Goal: Communication & Community: Ask a question

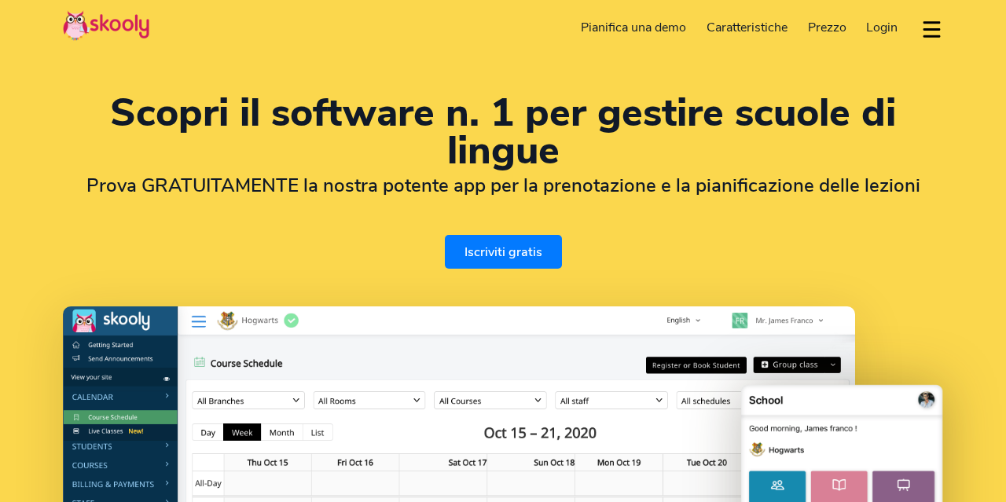
select select "it"
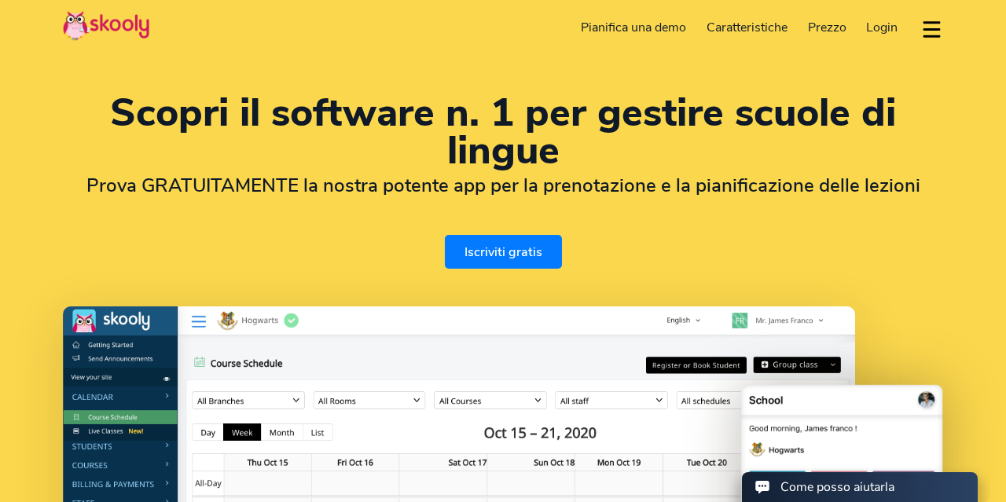
select select "39"
select select "[GEOGRAPHIC_DATA]"
select select "Europe/[GEOGRAPHIC_DATA]"
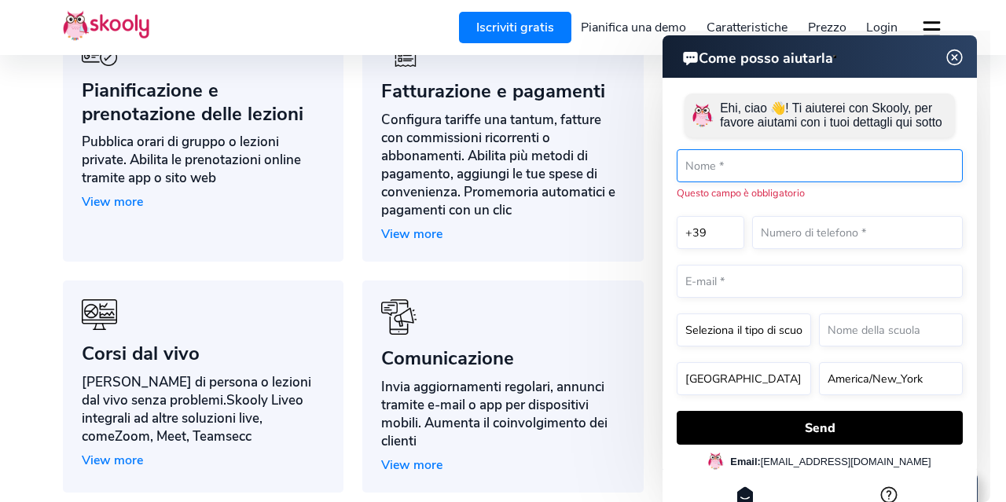
scroll to position [1337, 0]
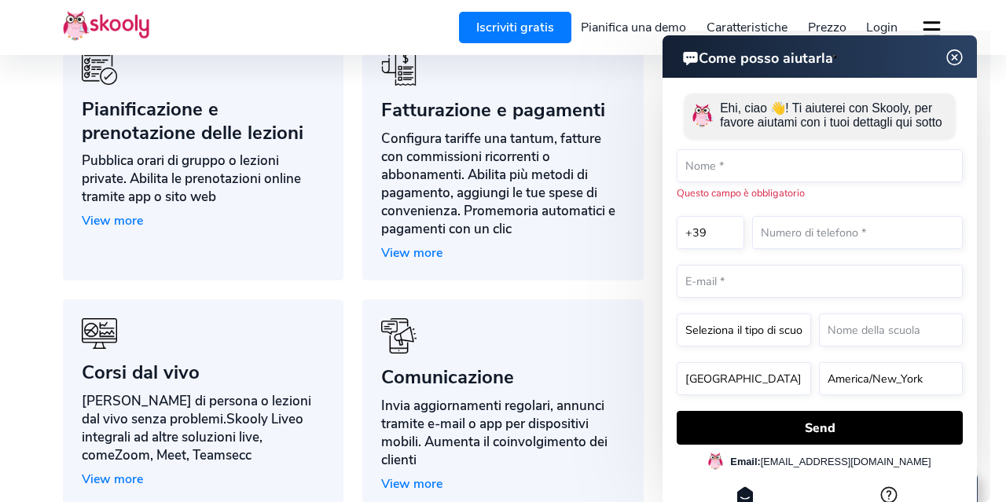
click at [115, 219] on span "View more" at bounding box center [112, 220] width 61 height 17
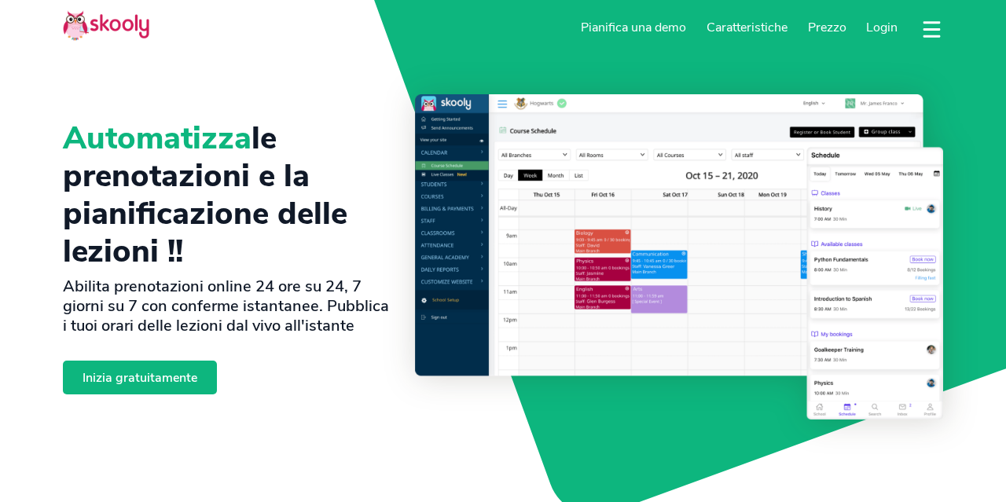
select select "it"
select select "39"
select select "Italy"
select select "Europe/[GEOGRAPHIC_DATA]"
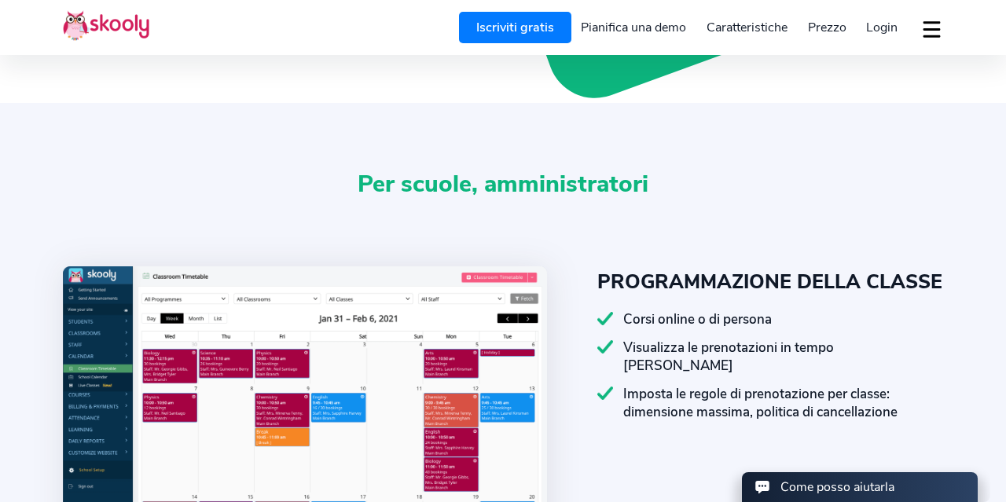
scroll to position [472, 0]
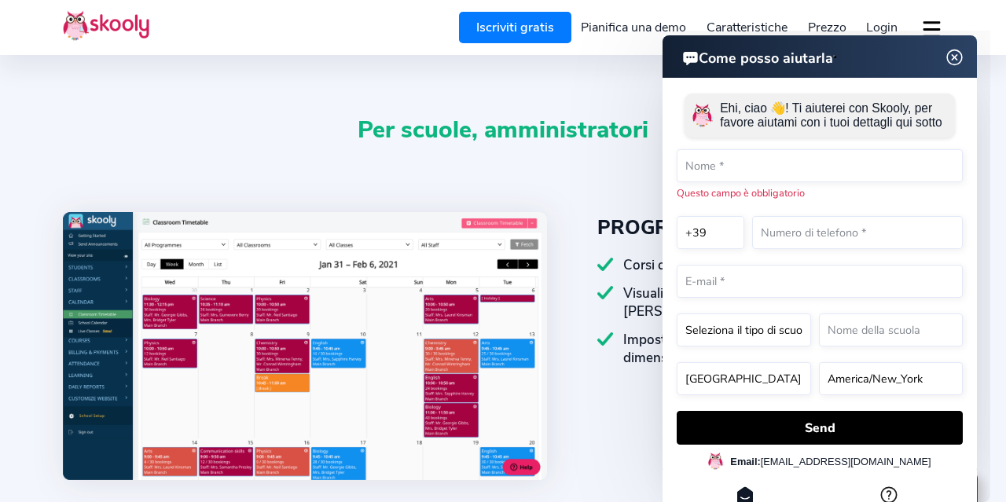
click at [332, 153] on div "Per scuole, amministratori" at bounding box center [503, 162] width 881 height 101
drag, startPoint x: 859, startPoint y: 48, endPoint x: 867, endPoint y: 206, distance: 158.2
click at [867, 206] on div "Come posso aiutarla Ehi, ciao 👋! Ti aiuterei con Skooly, per favore aiutami con…" at bounding box center [820, 271] width 314 height 472
click at [550, 31] on html "Come posso aiutarla Come posso aiutarla Ehi, ciao 👋! Ti aiuterei con Skooly, pe…" at bounding box center [764, 31] width 453 height 0
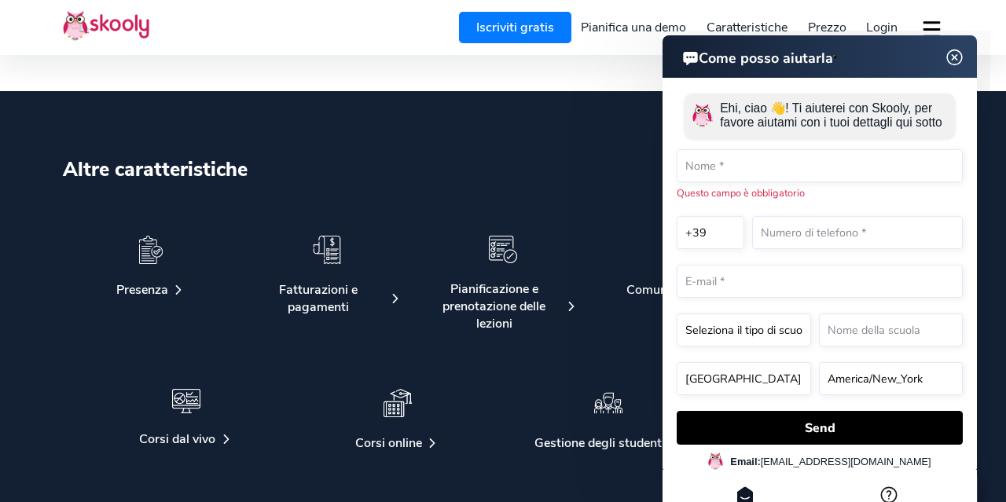
scroll to position [2420, 0]
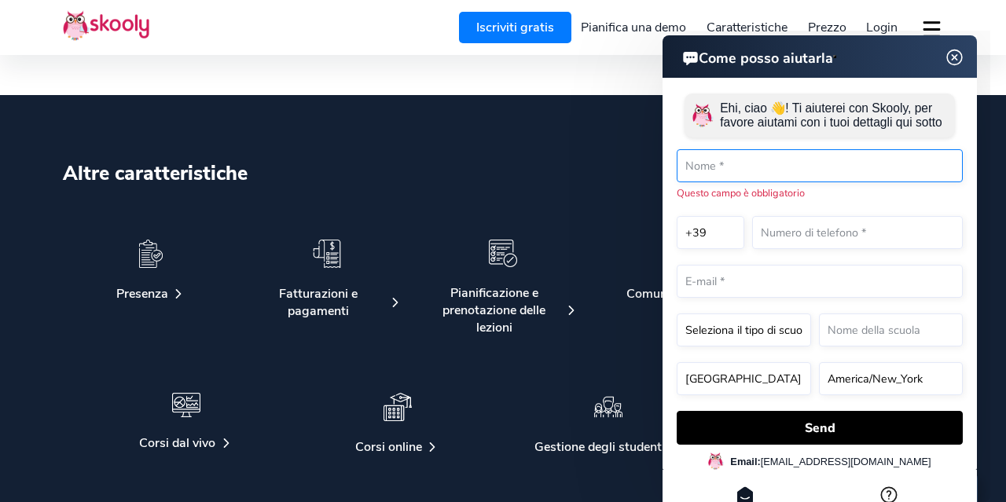
click at [744, 180] on input "text" at bounding box center [820, 165] width 286 height 33
type input "Maura Polonia"
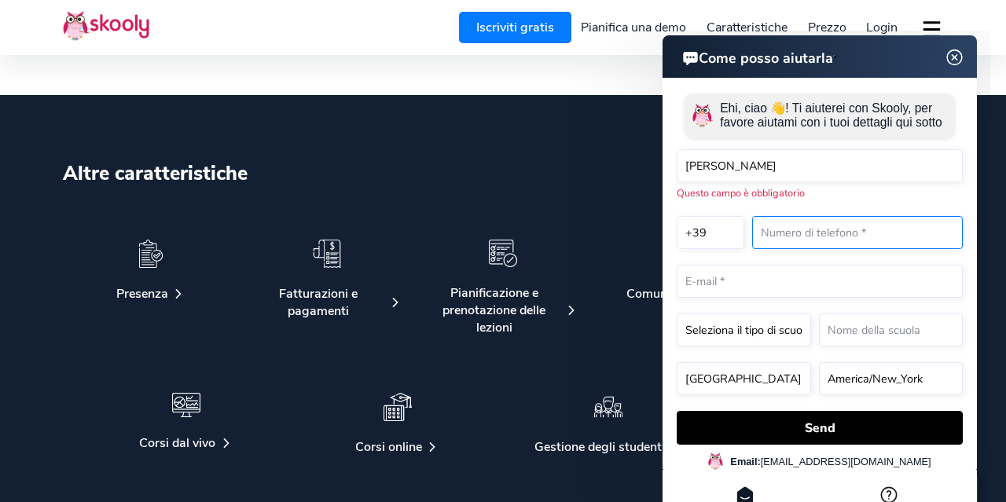
type input "3939213785"
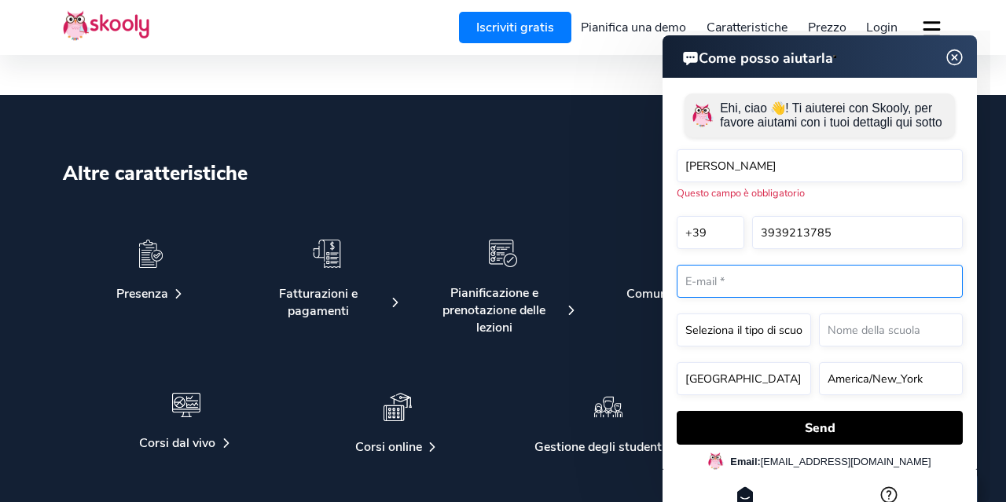
type input "maura@mbgoitaly.com"
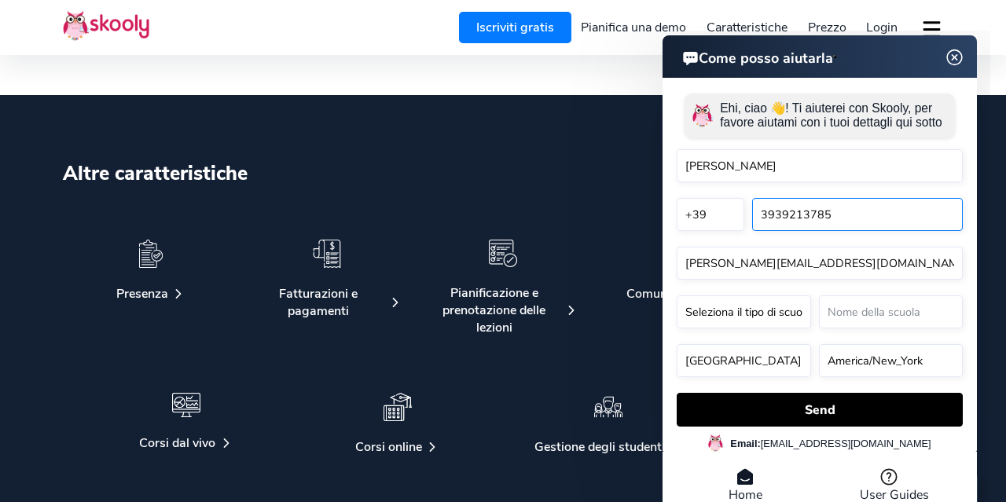
drag, startPoint x: 838, startPoint y: 217, endPoint x: 746, endPoint y: 222, distance: 92.1
click at [746, 222] on div "+1 +7 +20 +27 +30 +31 +32 +33 +34 +36 +39 +40 +41 +43 +44 +45 +46 +47 +48 +49 +…" at bounding box center [820, 214] width 286 height 33
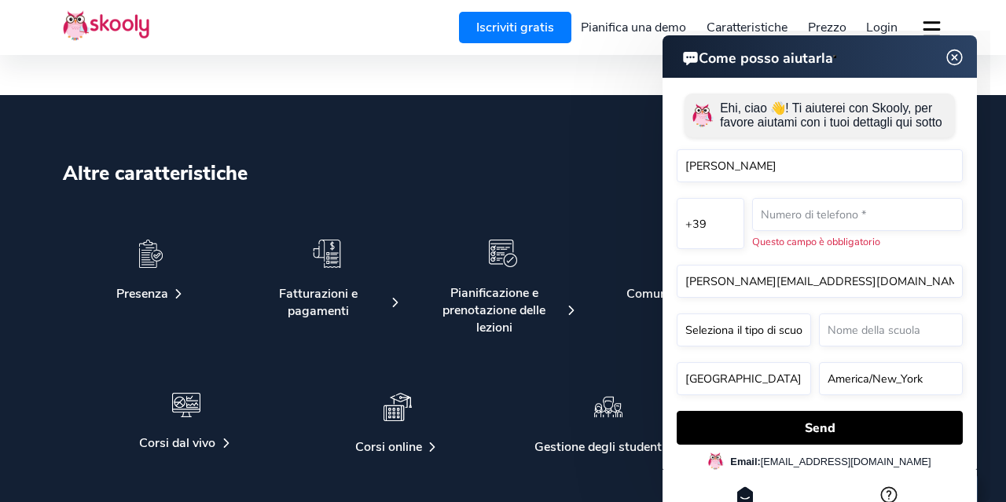
click at [953, 58] on img at bounding box center [955, 58] width 30 height 20
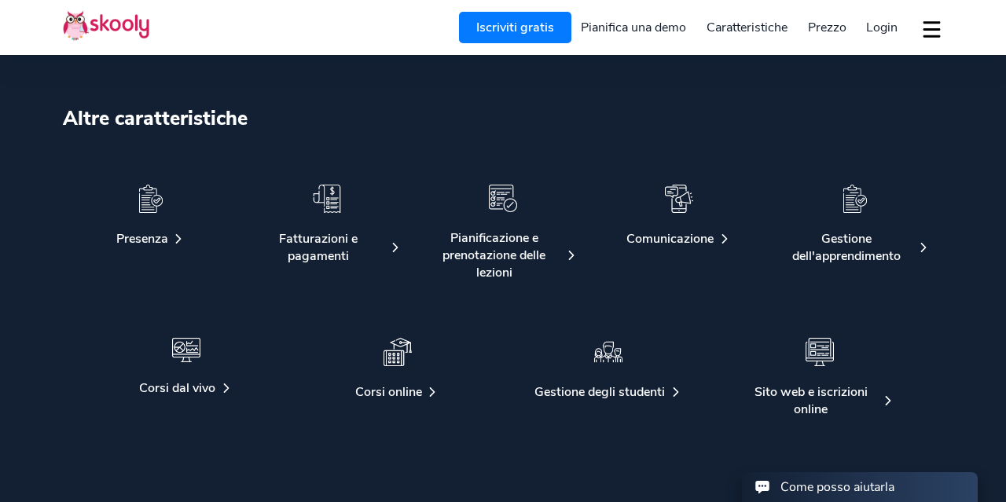
scroll to position [2503, 0]
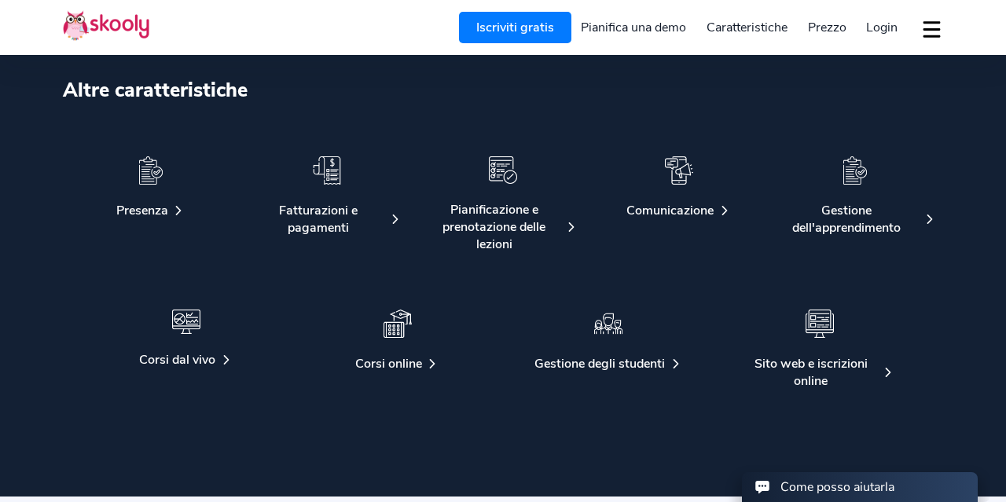
click at [848, 192] on div at bounding box center [855, 179] width 151 height 46
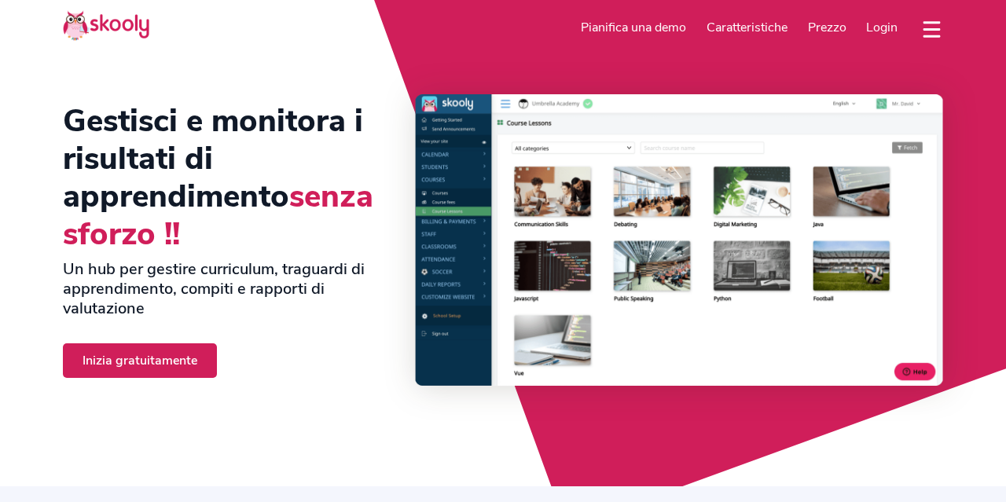
select select "it"
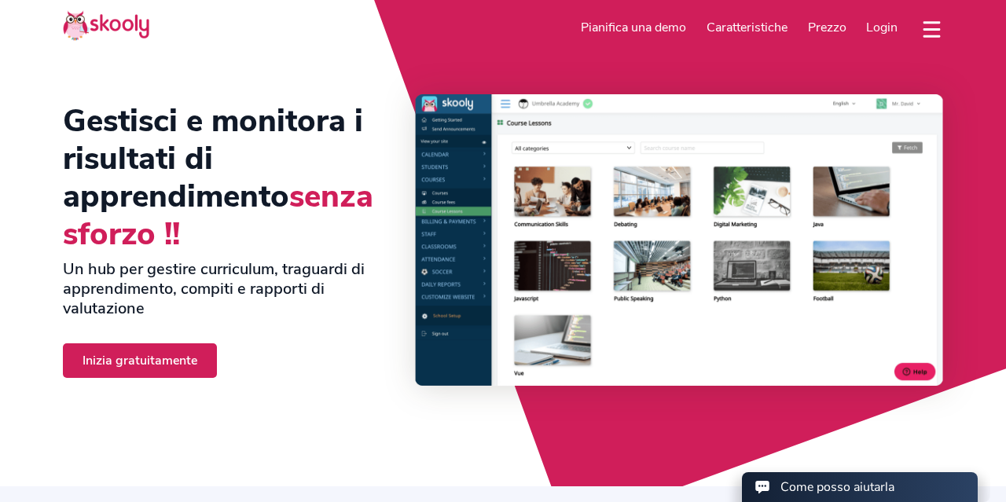
select select "39"
select select "Italy"
select select "Europe/[GEOGRAPHIC_DATA]"
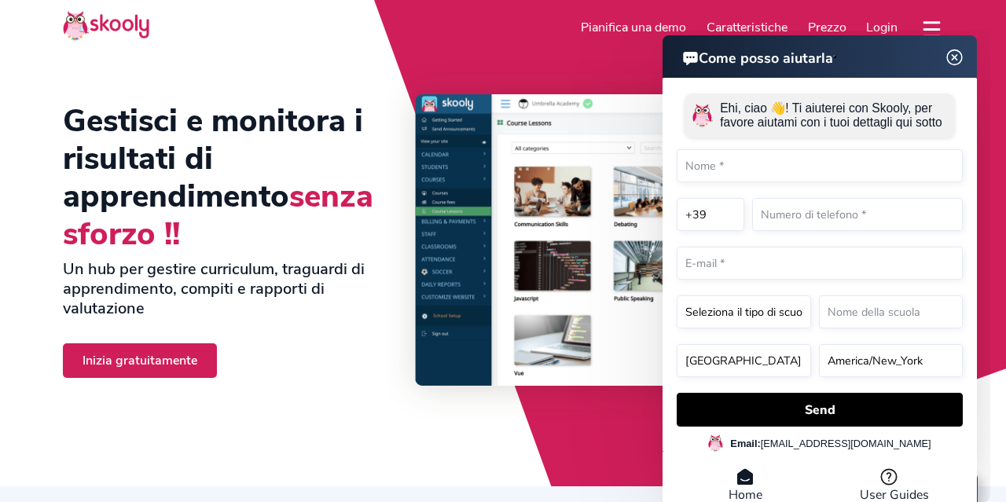
click at [955, 54] on img at bounding box center [955, 58] width 30 height 20
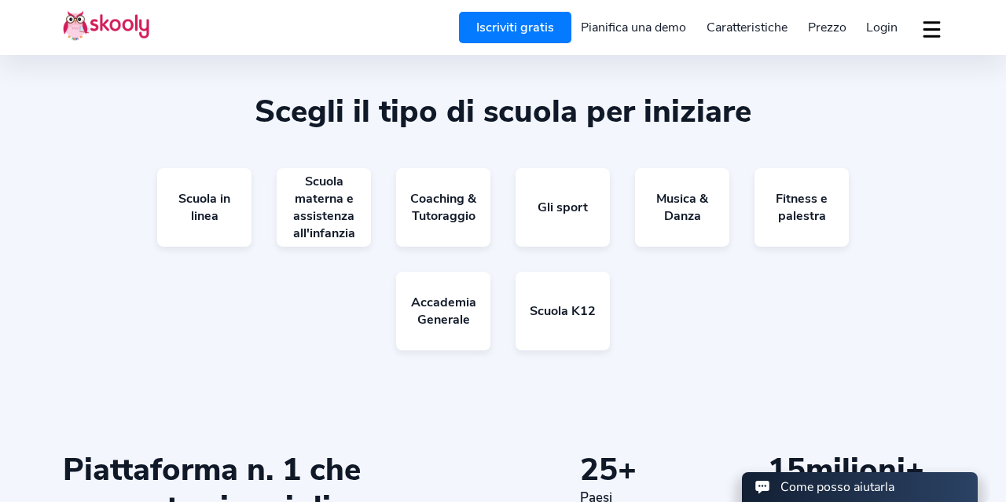
scroll to position [2476, 0]
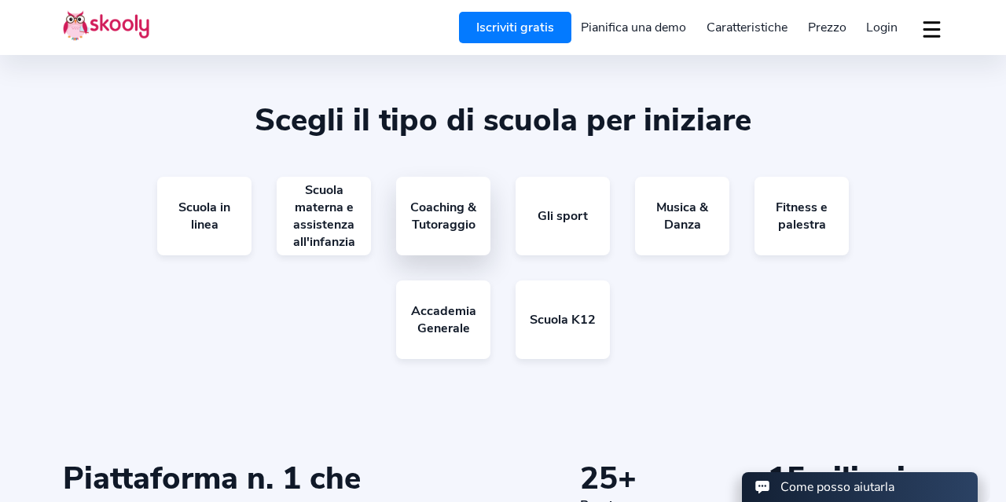
click at [441, 219] on link "Coaching & Tutoraggio" at bounding box center [443, 216] width 94 height 79
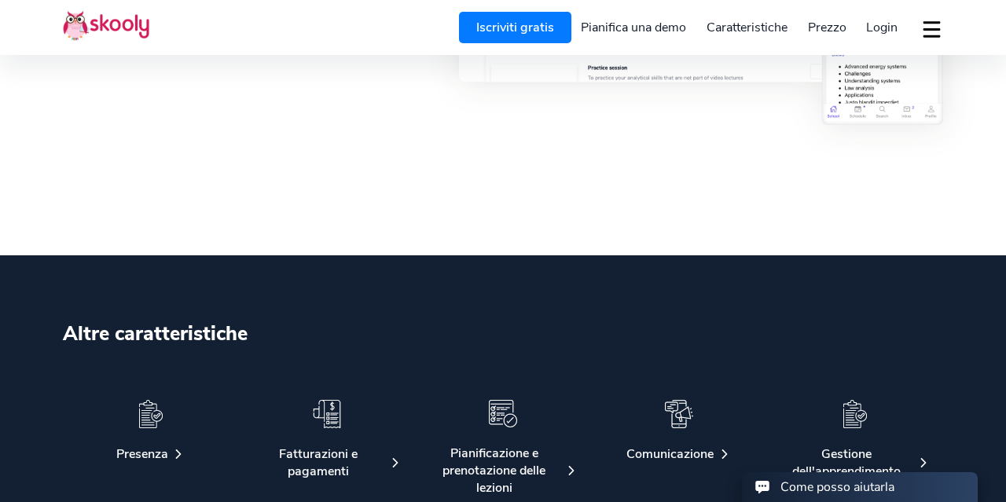
scroll to position [1745, 0]
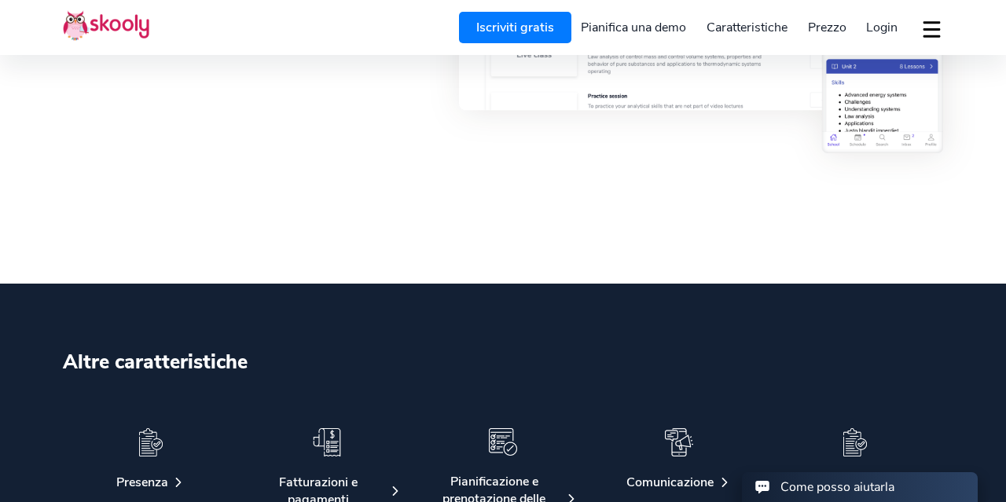
click at [616, 30] on link "Pianifica una demo" at bounding box center [635, 27] width 126 height 25
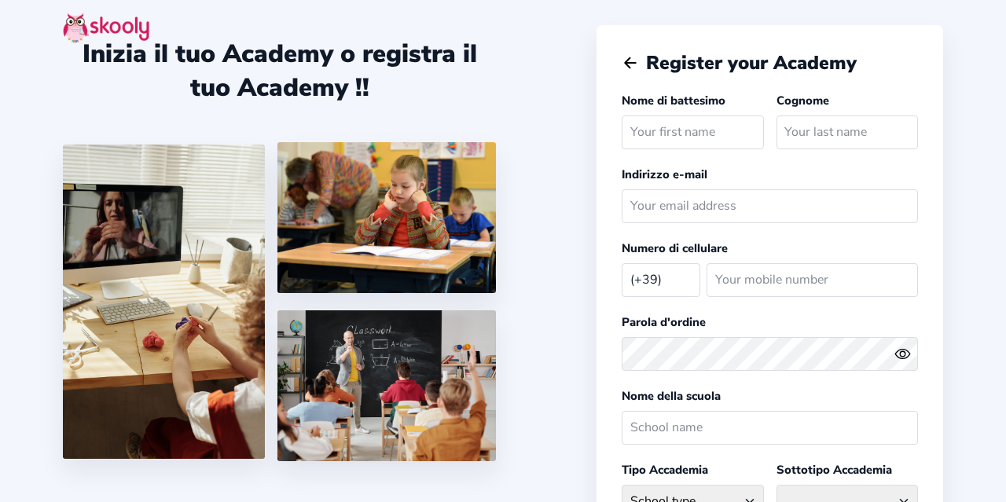
select select "IT"
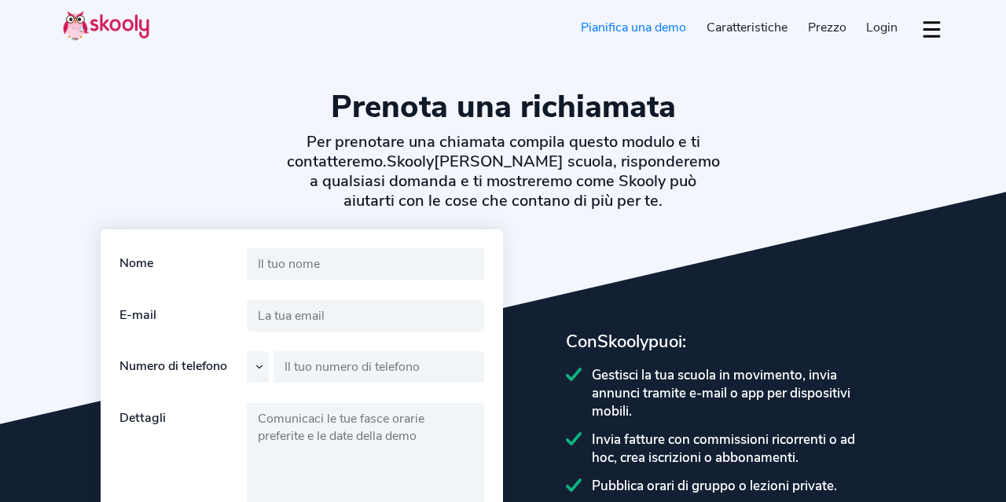
select select "it"
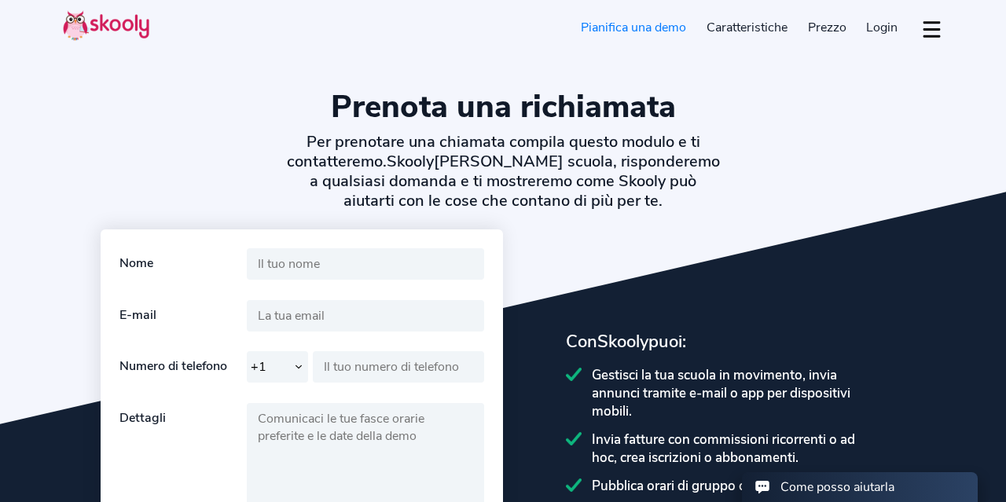
select select "39"
select select "[GEOGRAPHIC_DATA]"
select select "Europe/[GEOGRAPHIC_DATA]"
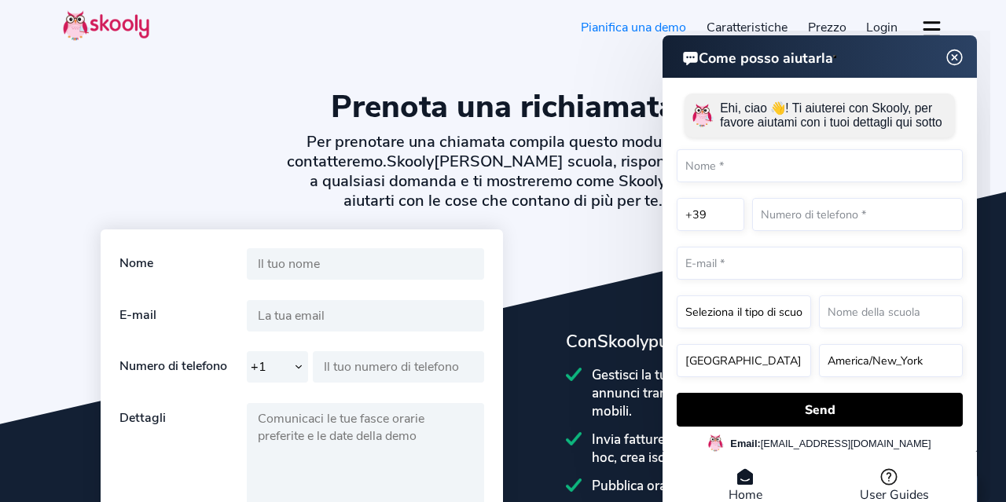
click at [829, 29] on span "Prezzo" at bounding box center [827, 27] width 39 height 17
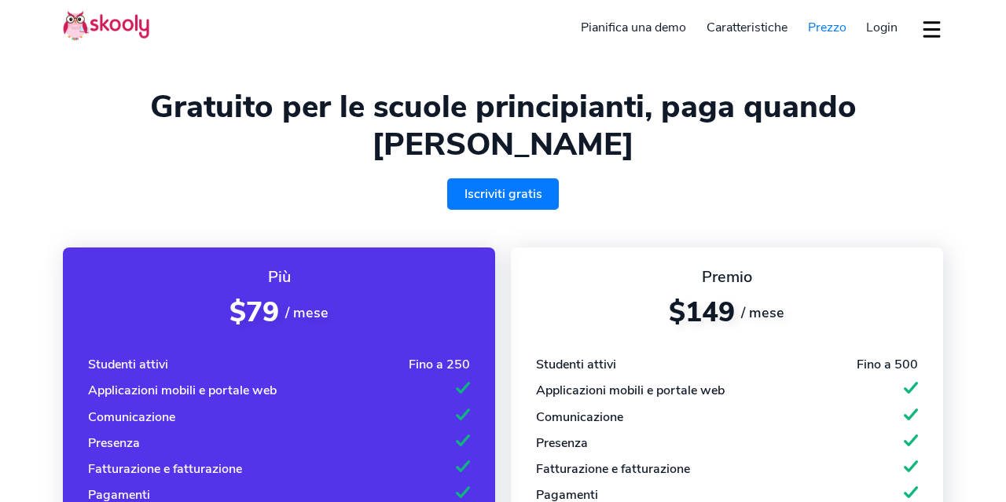
select select "it"
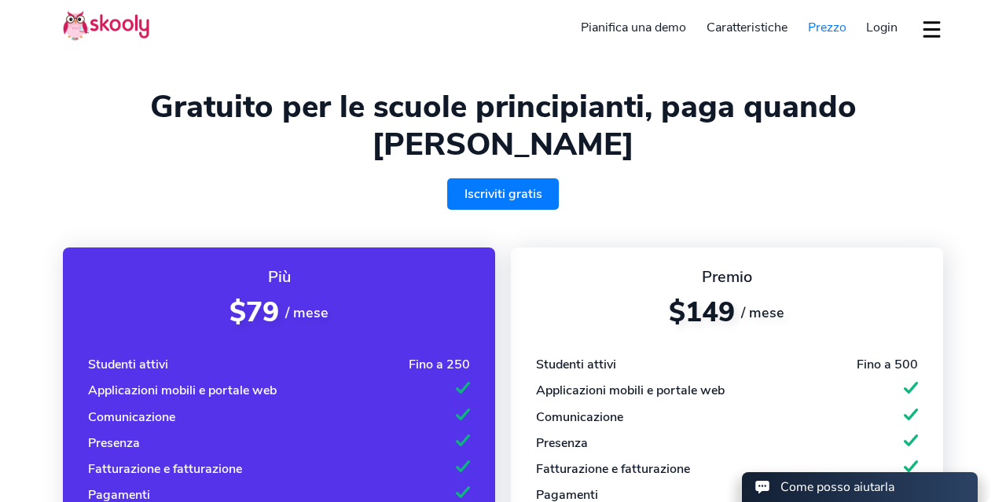
select select "39"
select select "[GEOGRAPHIC_DATA]"
select select "Europe/[GEOGRAPHIC_DATA]"
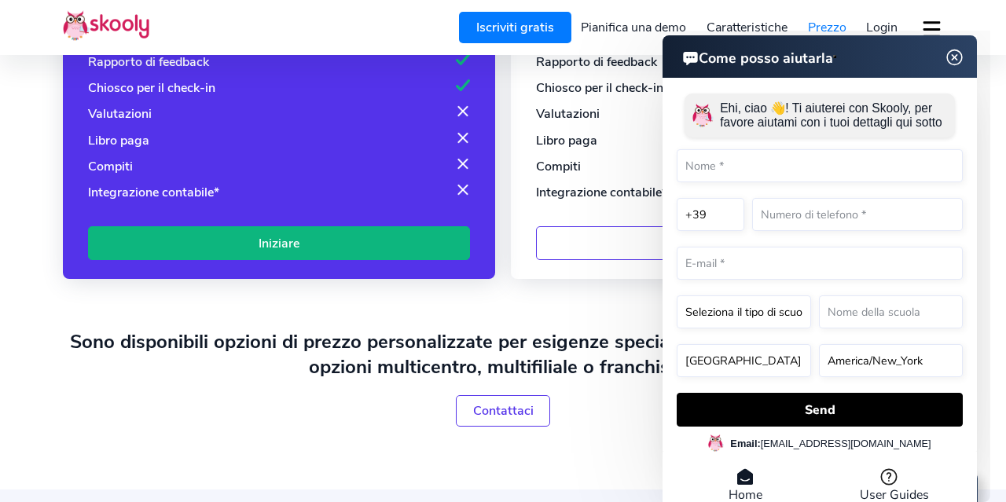
scroll to position [530, 0]
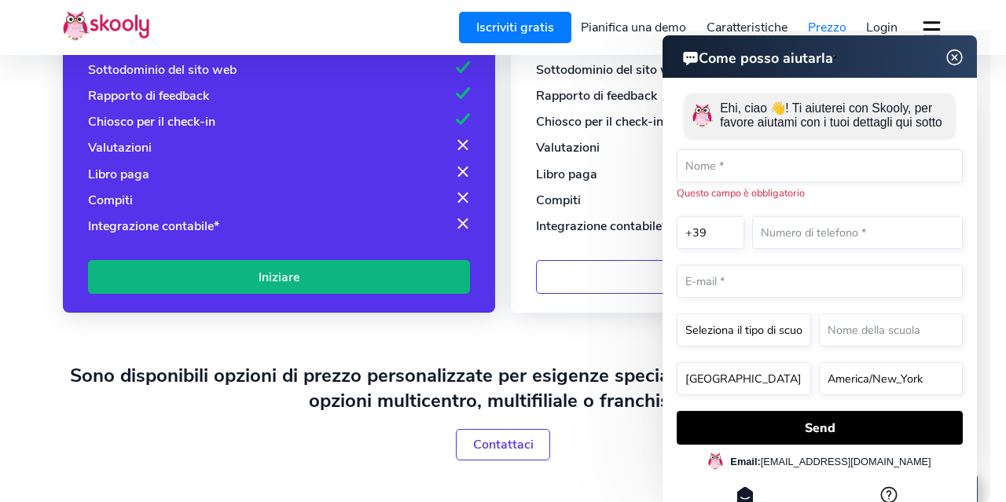
click at [516, 429] on link "Contattaci" at bounding box center [503, 444] width 95 height 31
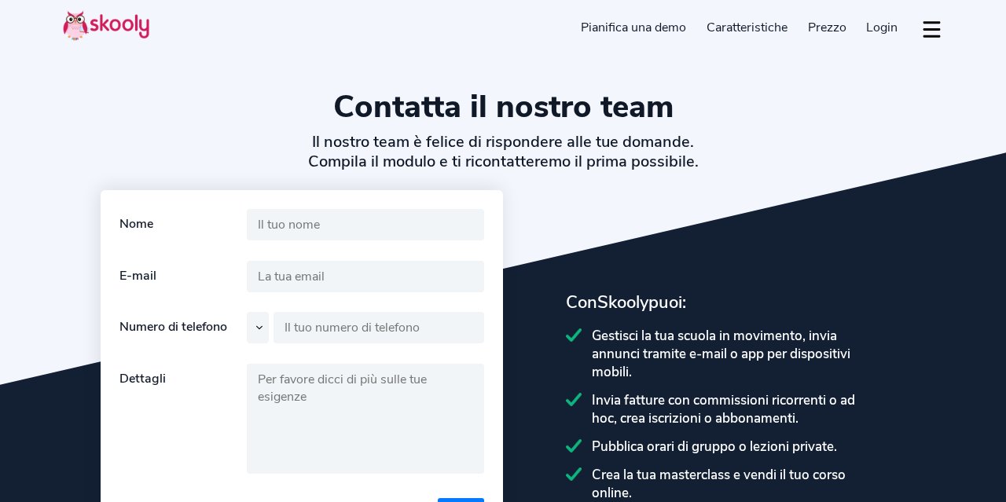
select select "it"
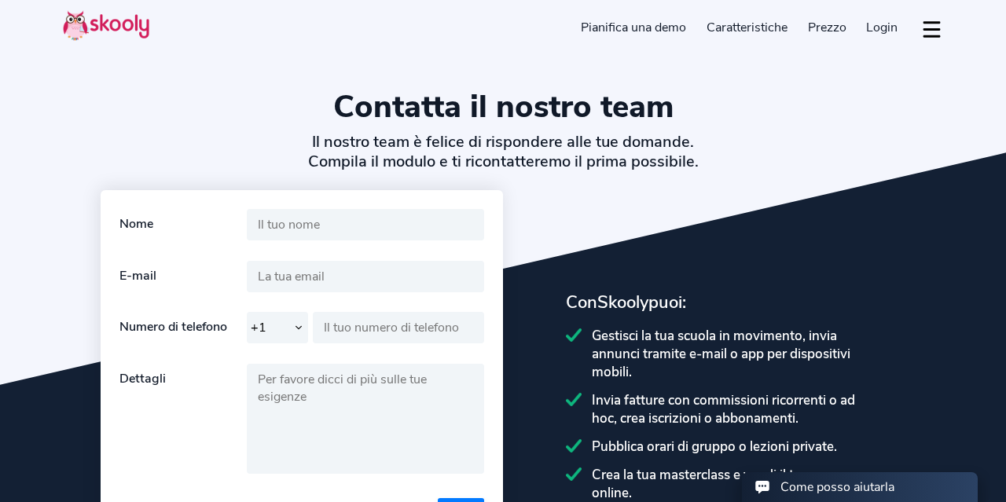
select select "39"
select select "[GEOGRAPHIC_DATA]"
select select "Europe/[GEOGRAPHIC_DATA]"
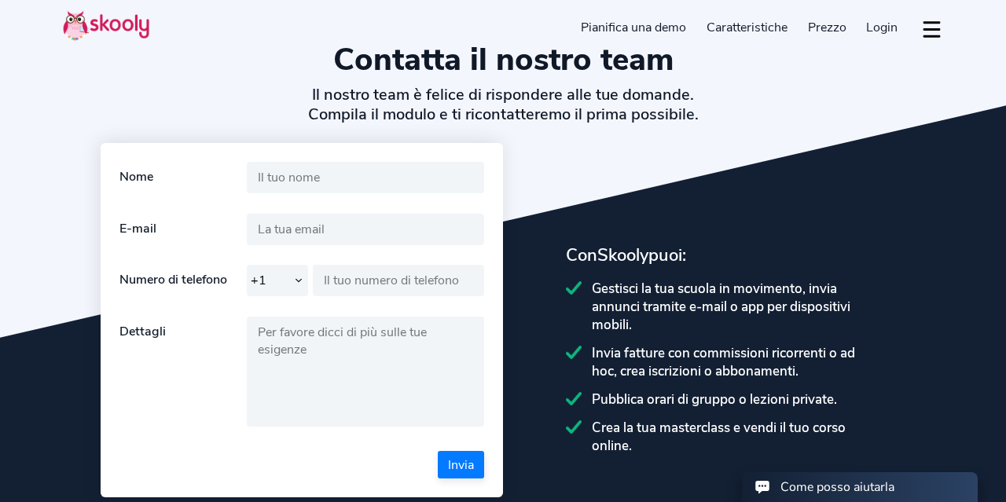
scroll to position [50, 0]
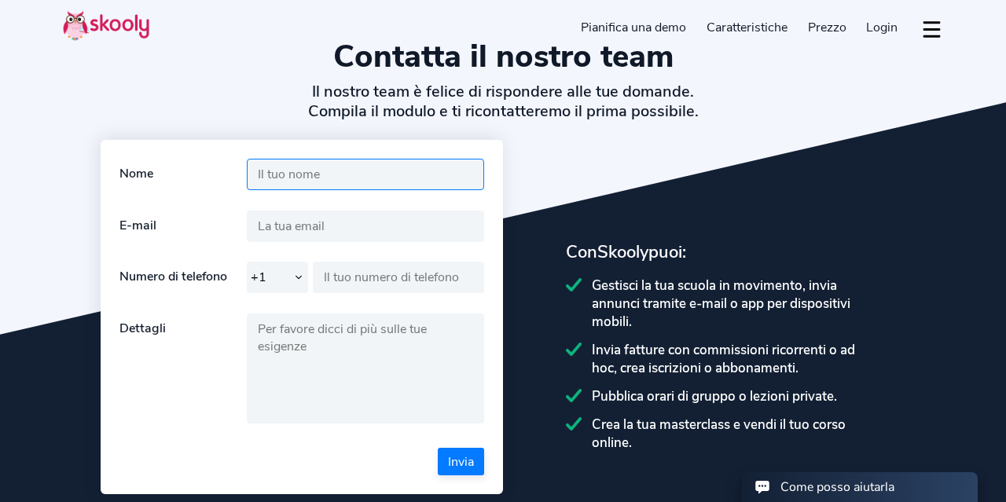
click at [275, 172] on input "text" at bounding box center [365, 174] width 237 height 31
type input "e"
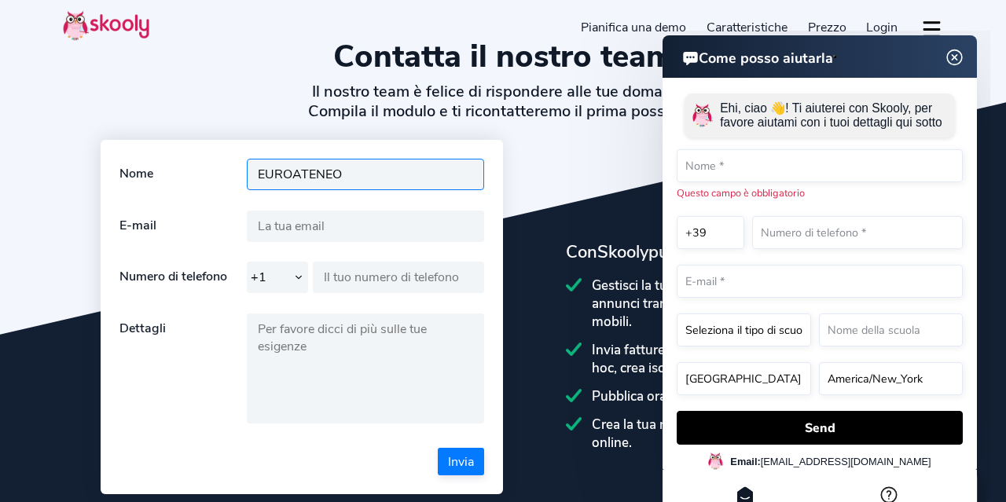
type input "EUROATENEO"
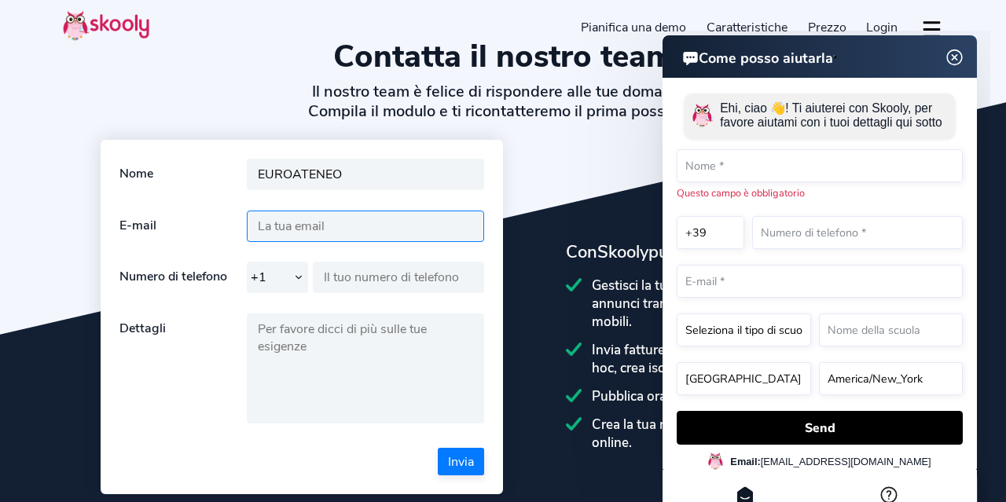
click at [289, 228] on input "text" at bounding box center [365, 226] width 237 height 31
type input "maura@mbgoitaly.com"
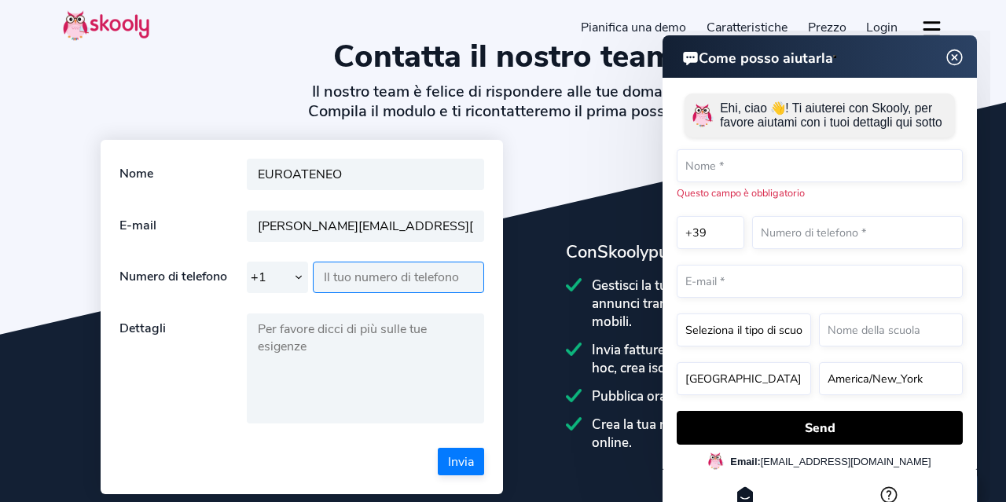
type input "3939213785"
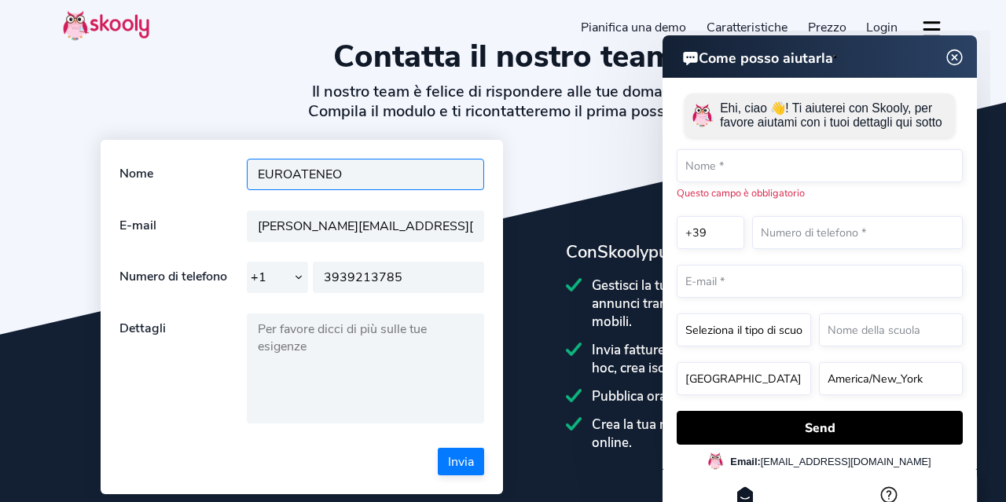
drag, startPoint x: 354, startPoint y: 168, endPoint x: 282, endPoint y: 158, distance: 72.3
click at [282, 159] on input "EUROATENEO" at bounding box center [365, 174] width 237 height 31
type input "Maura"
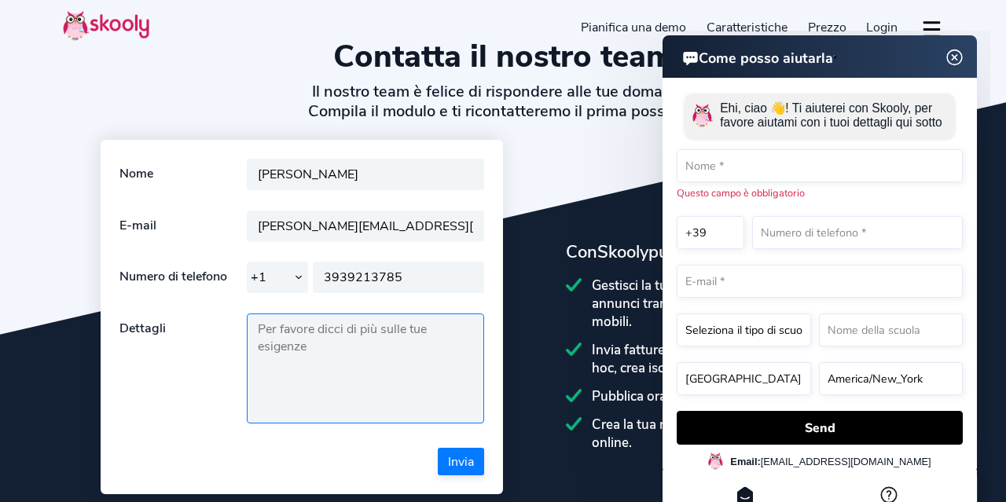
click at [263, 332] on textarea at bounding box center [365, 369] width 237 height 110
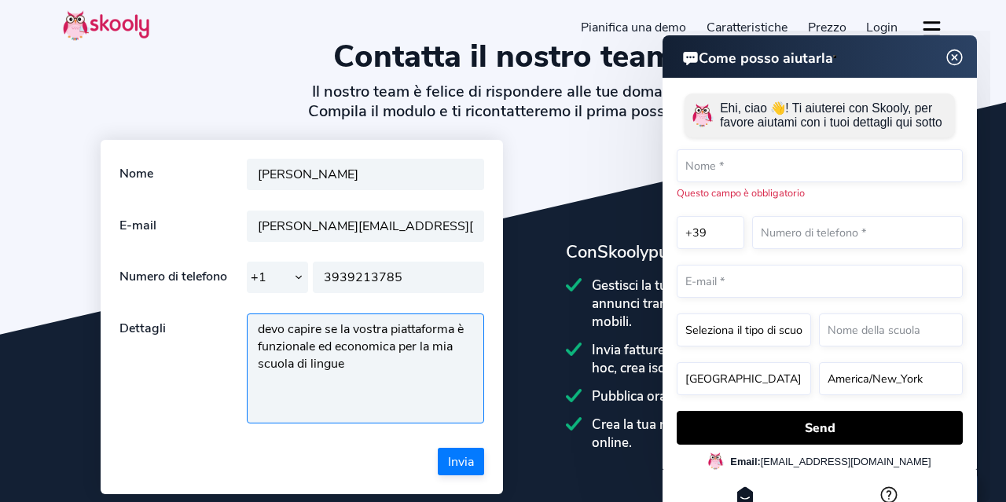
click at [257, 328] on textarea "devo capire se la vostra piattaforma è funzionale ed economica per la mia scuol…" at bounding box center [365, 369] width 237 height 110
drag, startPoint x: 339, startPoint y: 342, endPoint x: 311, endPoint y: 348, distance: 28.1
click at [311, 348] on textarea "sono titolare di scuola di lingua ; desidero devo capire se la vostra piattafor…" at bounding box center [365, 369] width 237 height 110
drag, startPoint x: 471, startPoint y: 378, endPoint x: 342, endPoint y: 382, distance: 129.0
click at [342, 382] on textarea "sono titolare di scuola di lingua ; desidero capire se la vostra piattaforma è …" at bounding box center [365, 369] width 237 height 110
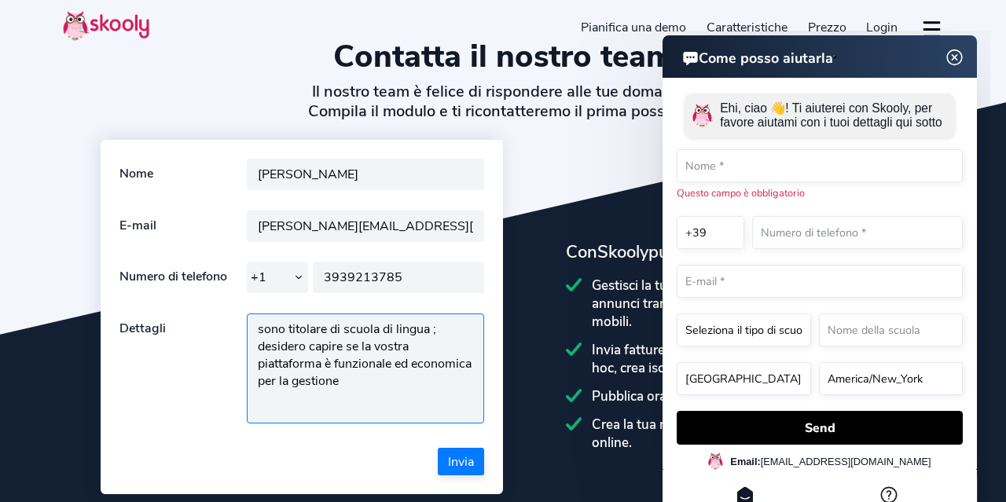
drag, startPoint x: 409, startPoint y: 381, endPoint x: 321, endPoint y: 385, distance: 88.1
click at [321, 385] on textarea "sono titolare di scuola di lingua ; desidero capire se la vostra piattaforma è …" at bounding box center [365, 369] width 237 height 110
click at [429, 326] on textarea "sono titolare di scuola di lingua ; desidero capire se la vostra piattaforma è …" at bounding box center [365, 369] width 237 height 110
click at [322, 382] on textarea "sono titolare di scuola di lingue ; desidero capire se la vostra piattaforma è …" at bounding box center [365, 369] width 237 height 110
type textarea "sono titolare di scuola di lingue ; desidero capire se la vostra piattaforma è …"
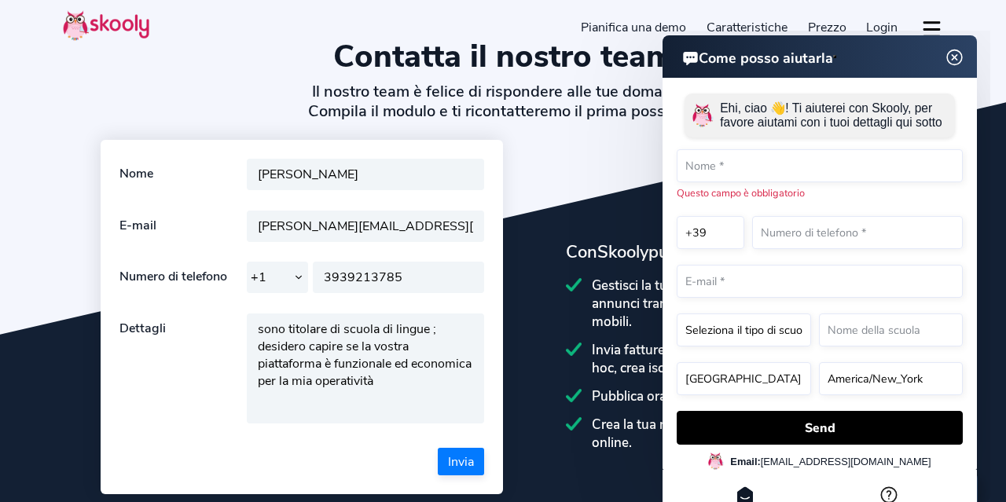
click at [460, 465] on button "Invia" at bounding box center [461, 462] width 46 height 28
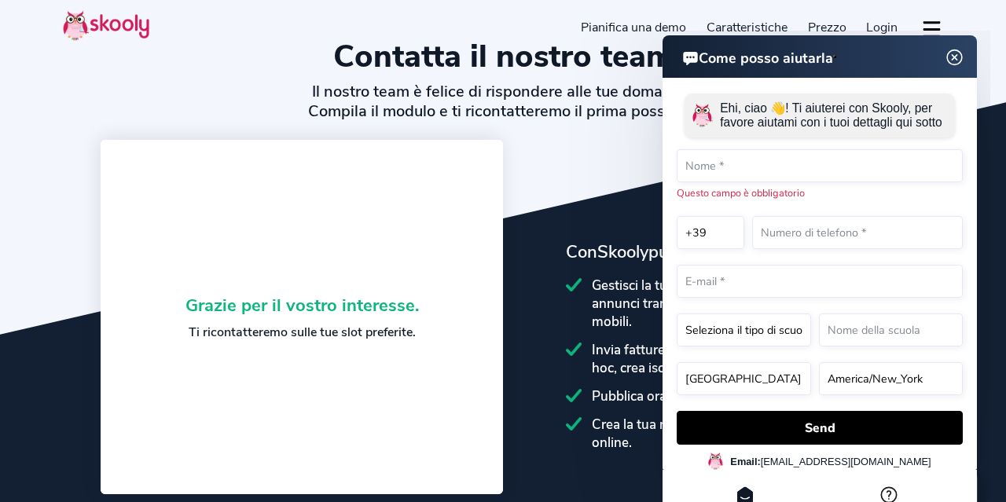
click at [960, 56] on img at bounding box center [955, 58] width 30 height 20
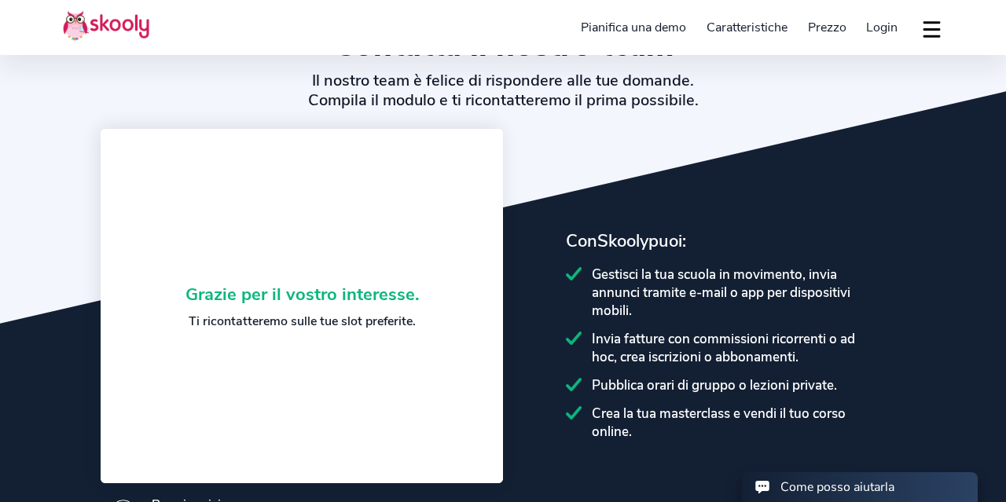
scroll to position [64, 0]
